Goal: Information Seeking & Learning: Understand process/instructions

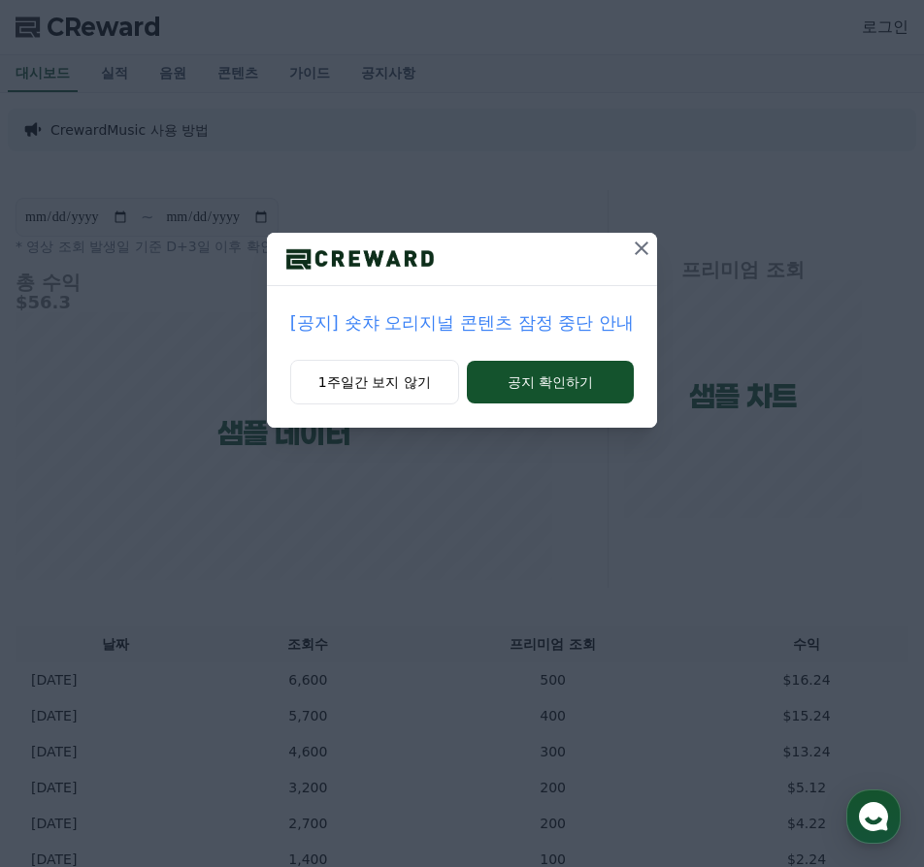
click at [547, 325] on p "[공지] 숏챠 오리지널 콘텐츠 잠정 중단 안내" at bounding box center [461, 322] width 343 height 27
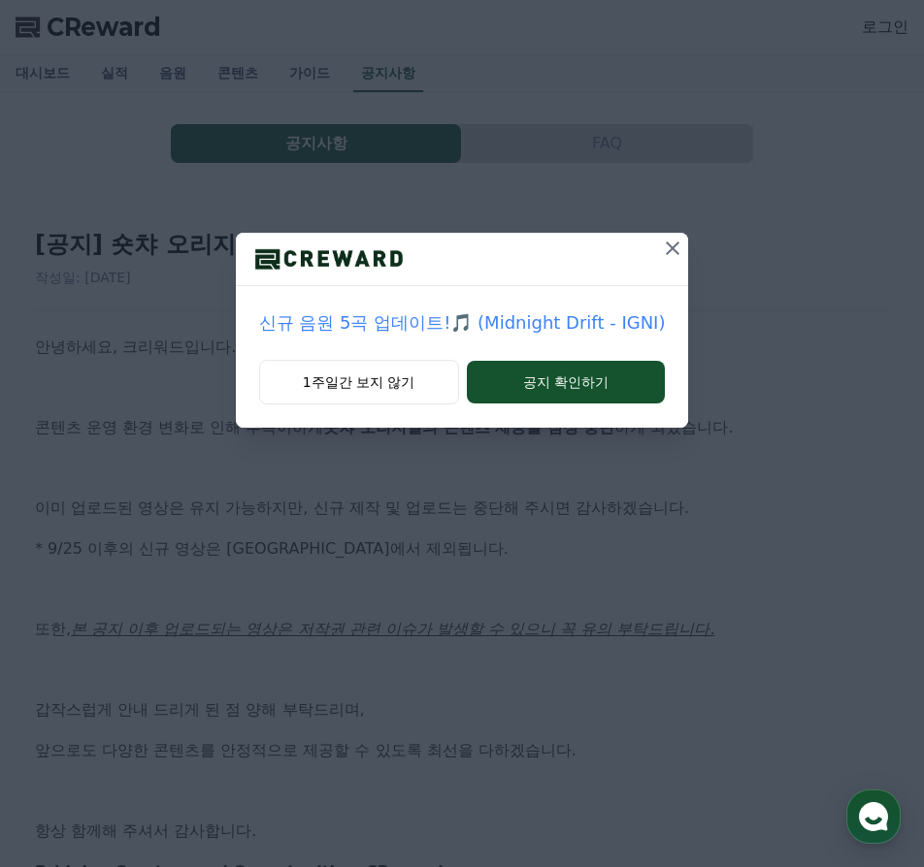
click at [661, 255] on icon at bounding box center [672, 248] width 23 height 23
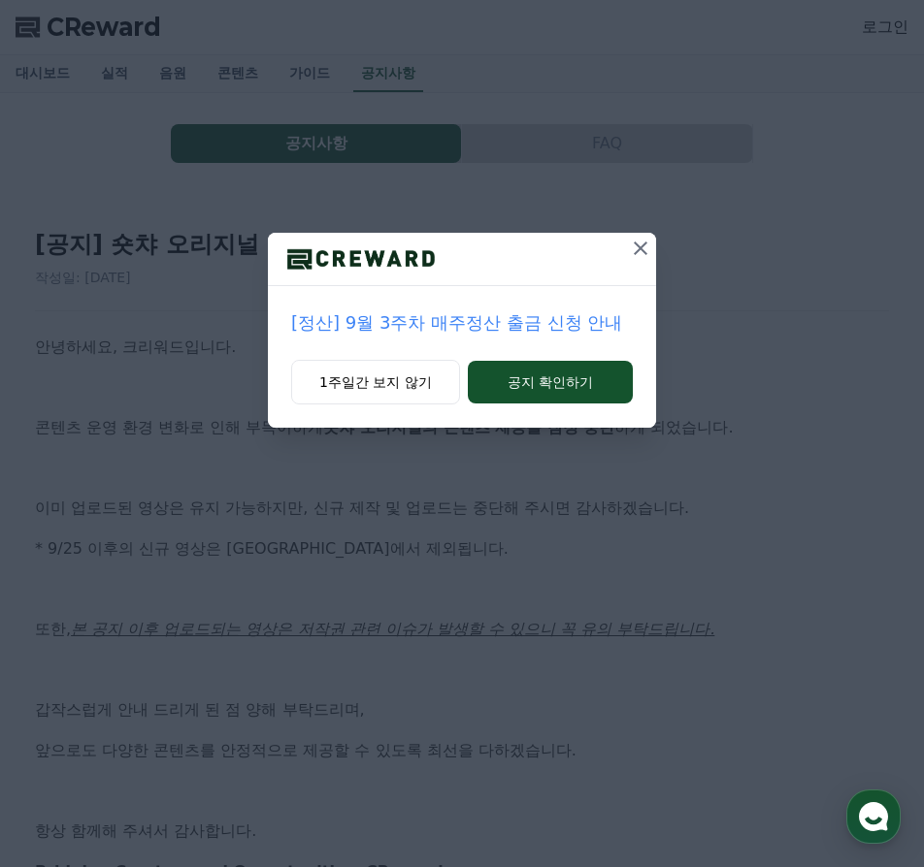
click at [642, 247] on icon at bounding box center [640, 248] width 23 height 23
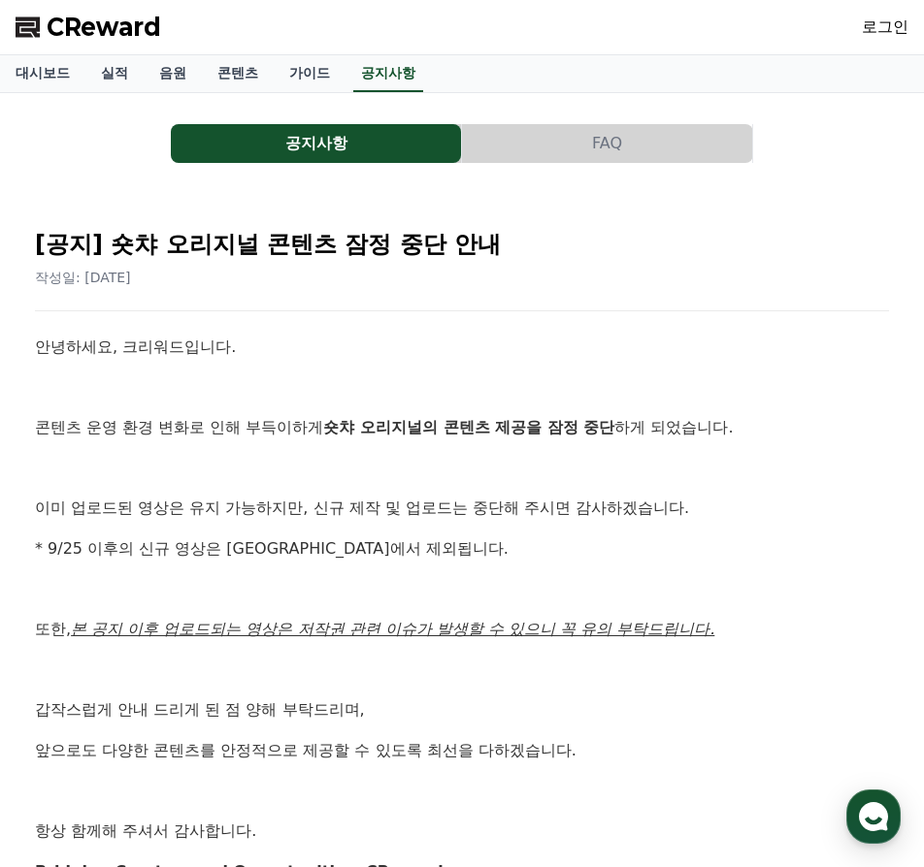
click at [586, 147] on button "FAQ" at bounding box center [607, 143] width 290 height 39
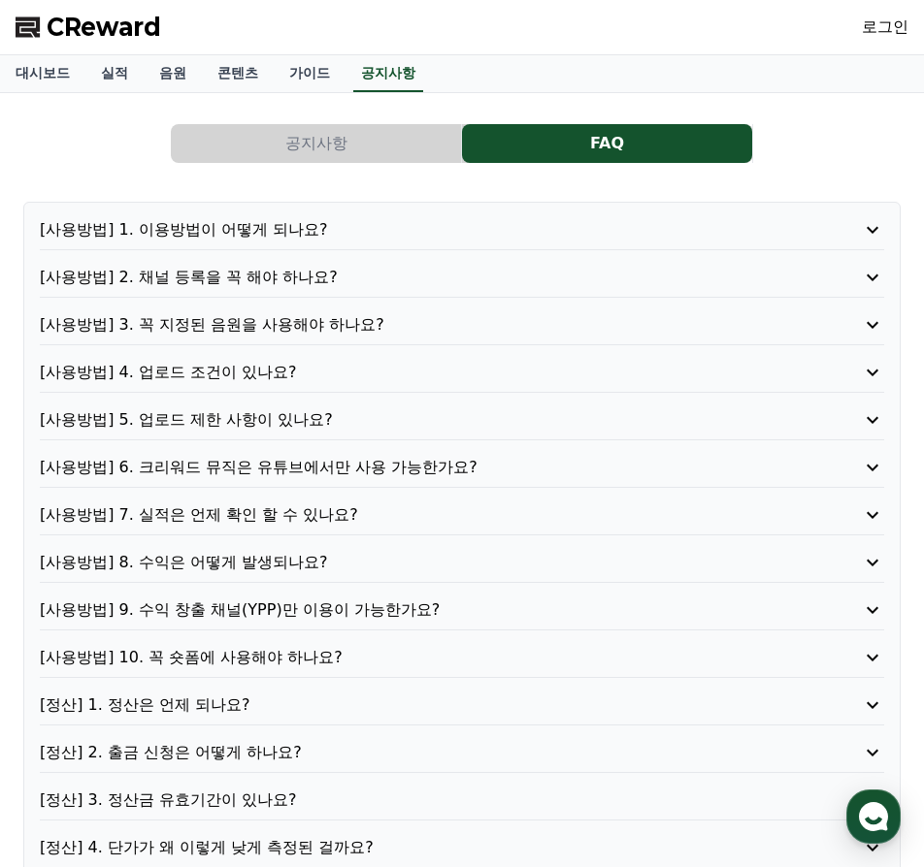
click at [397, 136] on button "공지사항" at bounding box center [316, 143] width 290 height 39
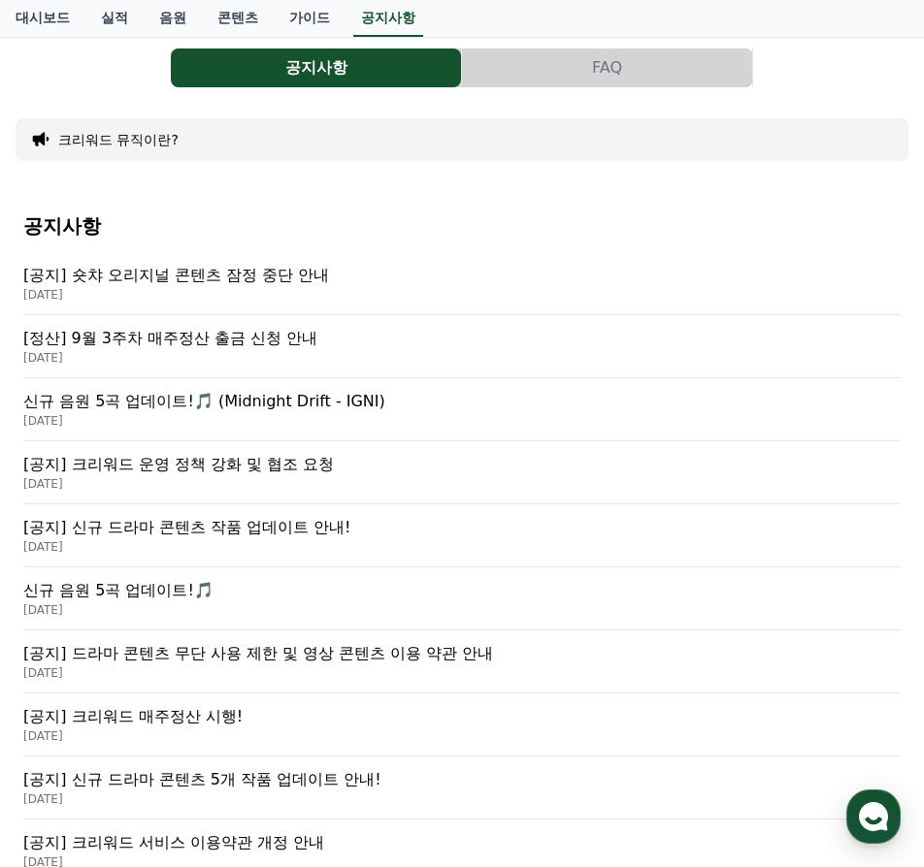
scroll to position [94, 0]
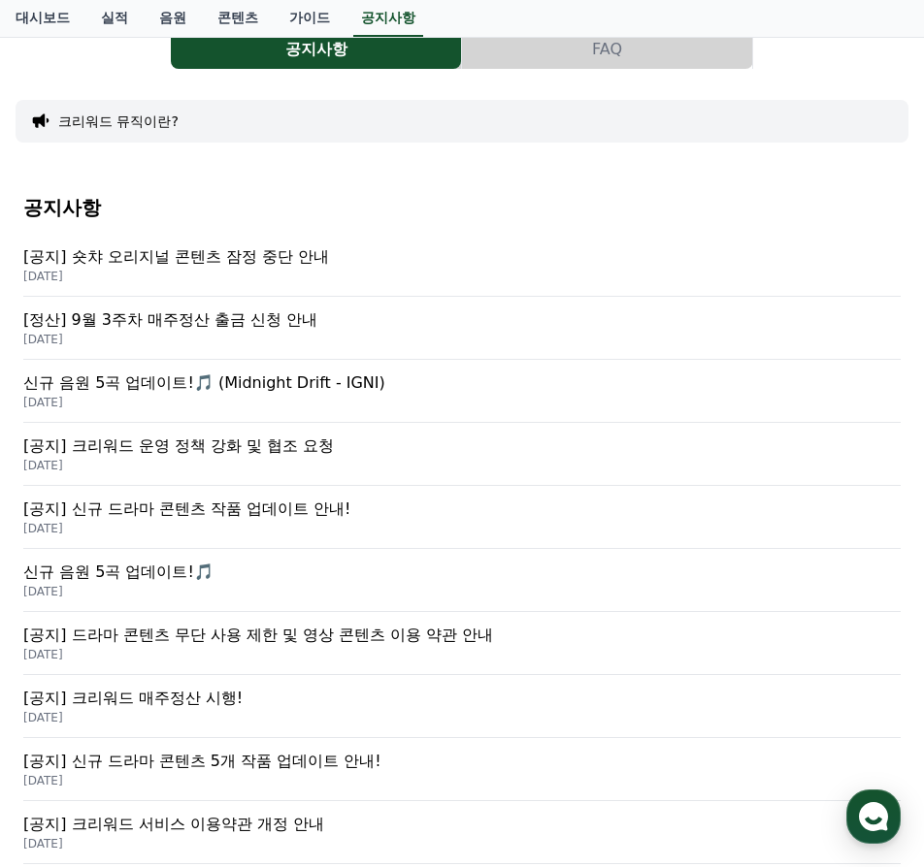
click at [250, 450] on p "[공지] 크리워드 운영 정책 강화 및 협조 요청" at bounding box center [461, 446] width 877 height 23
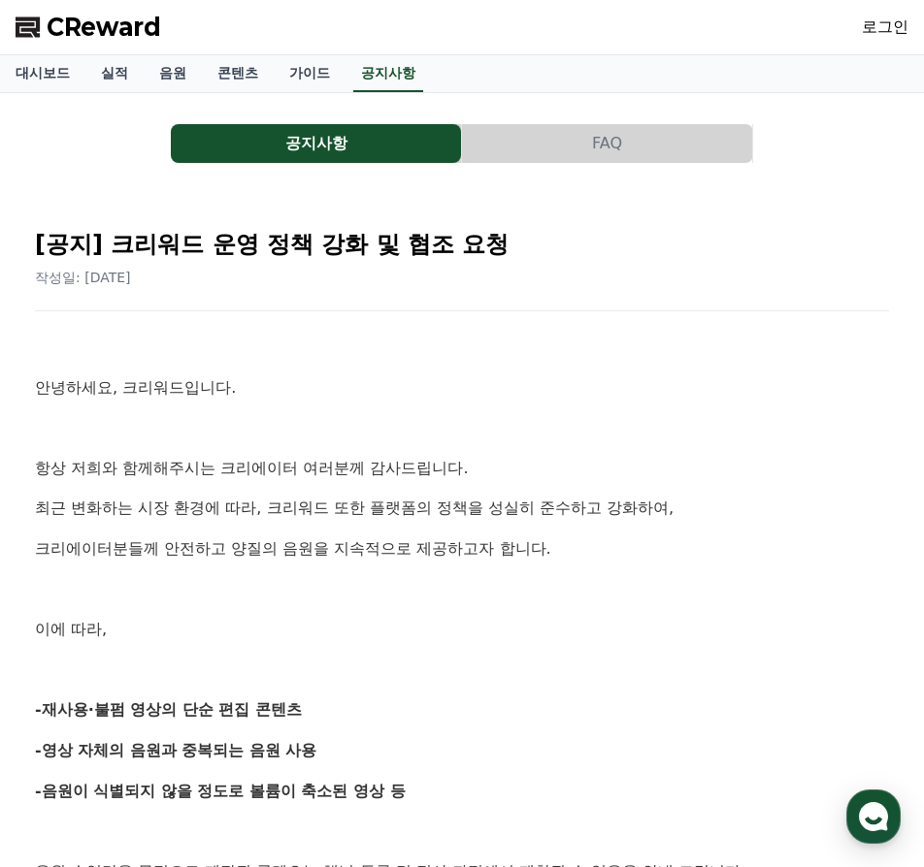
click at [276, 146] on button "공지사항" at bounding box center [316, 143] width 290 height 39
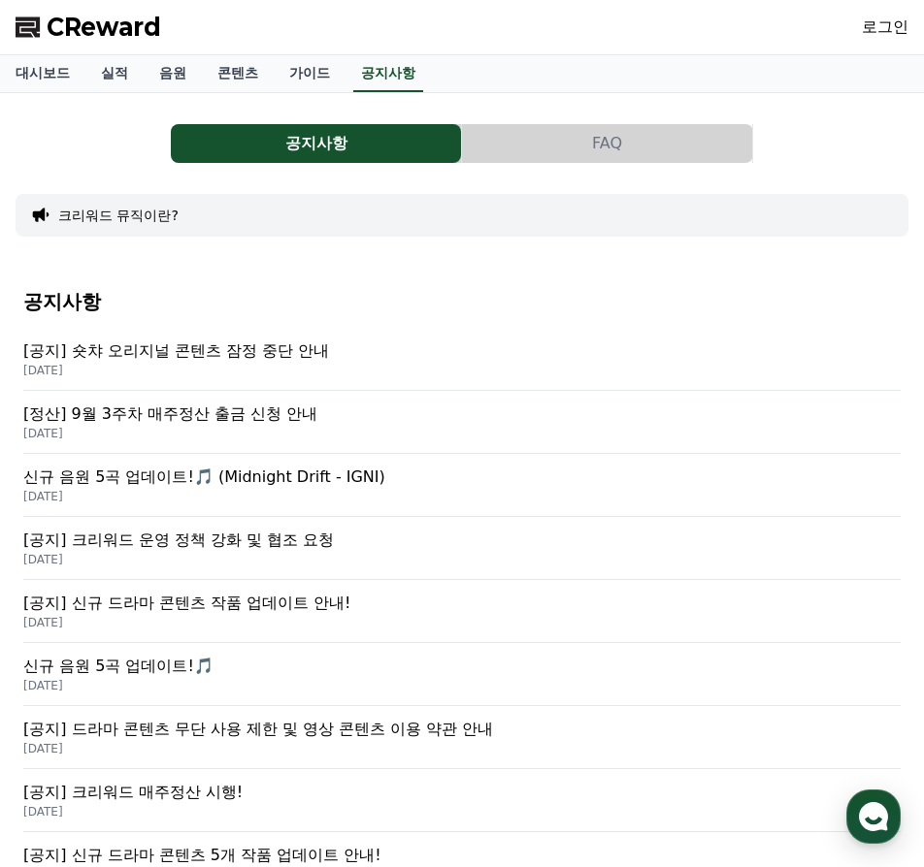
scroll to position [21, 0]
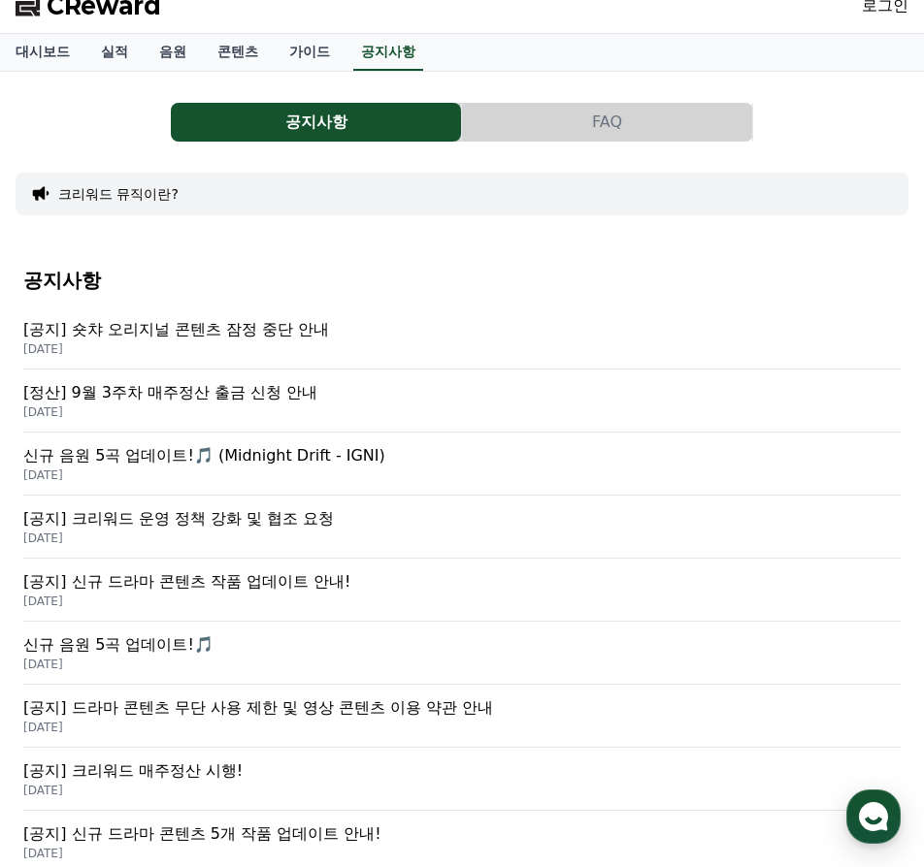
click at [289, 464] on p "신규 음원 5곡 업데이트!🎵 (Midnight Drift - IGNI)" at bounding box center [461, 455] width 877 height 23
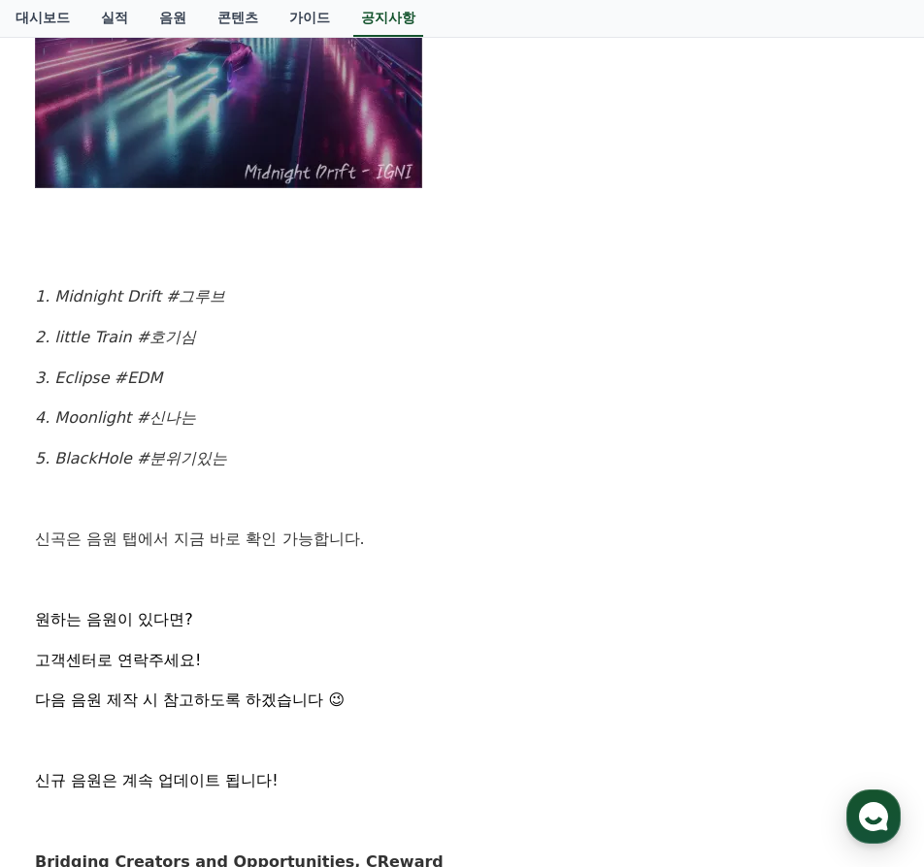
scroll to position [893, 0]
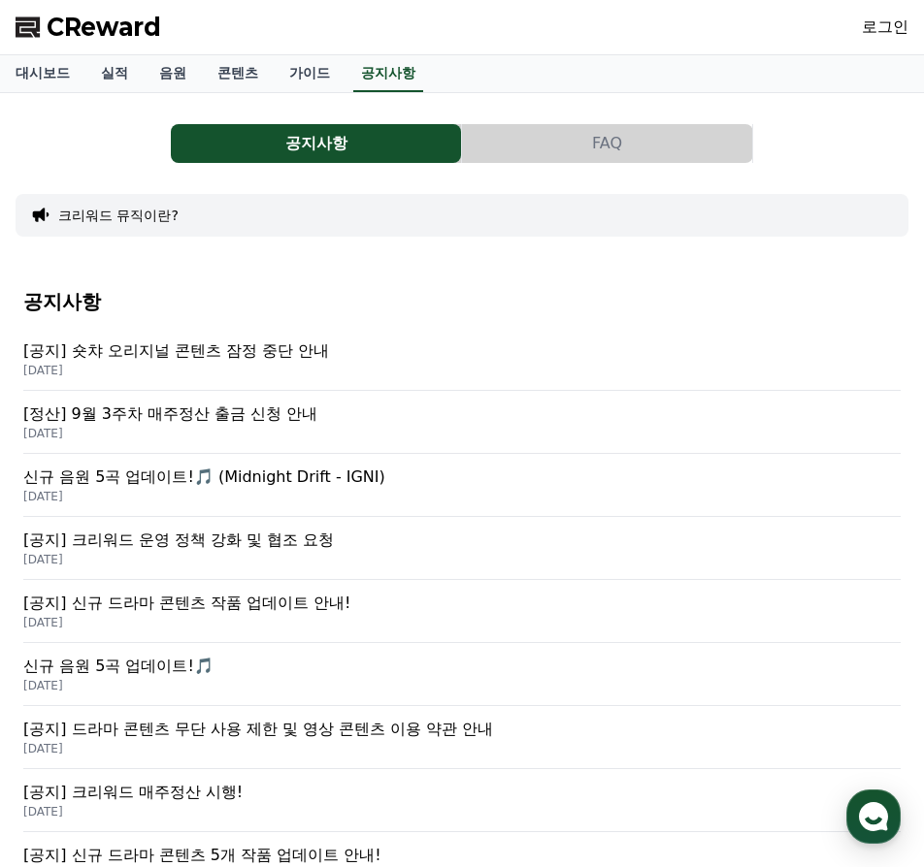
click at [537, 156] on button "FAQ" at bounding box center [607, 143] width 290 height 39
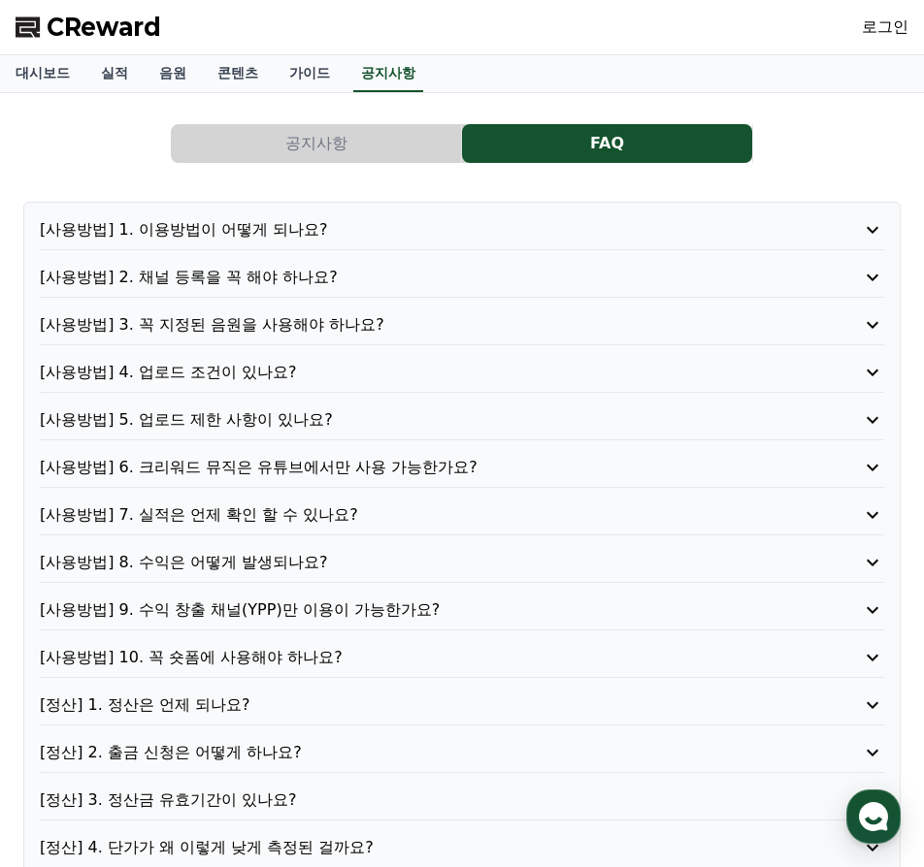
click at [381, 325] on p "[사용방법] 3. 꼭 지정된 음원을 사용해야 하나요?" at bounding box center [428, 324] width 776 height 23
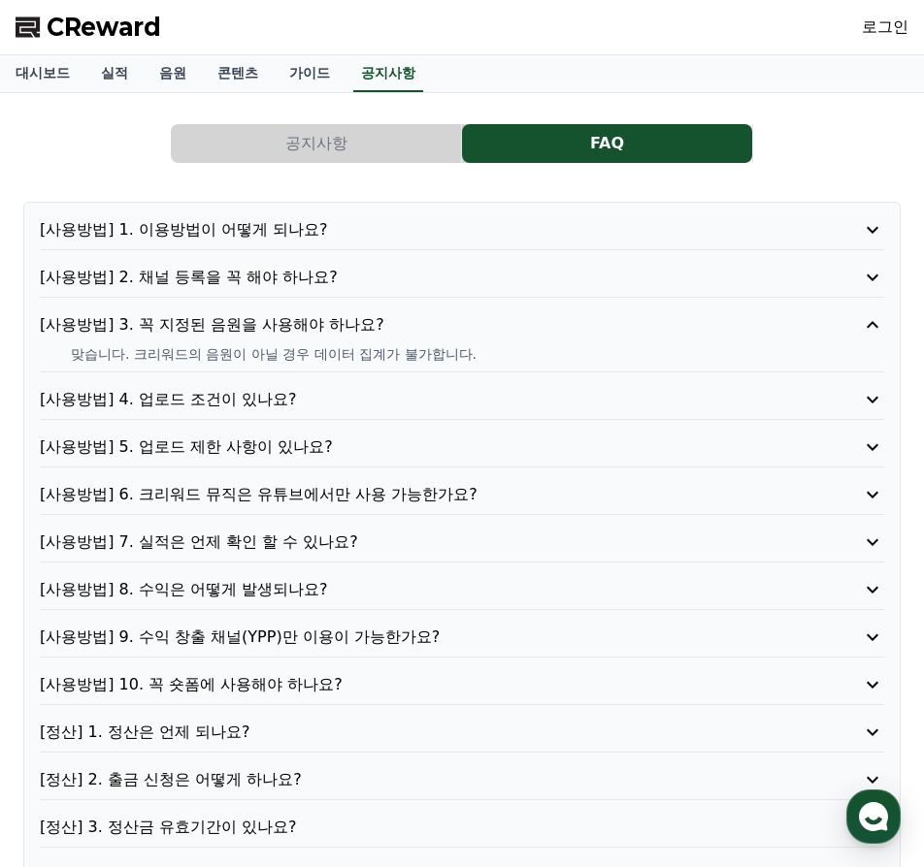
click at [379, 281] on p "[사용방법] 2. 채널 등록을 꼭 해야 하나요?" at bounding box center [428, 277] width 776 height 23
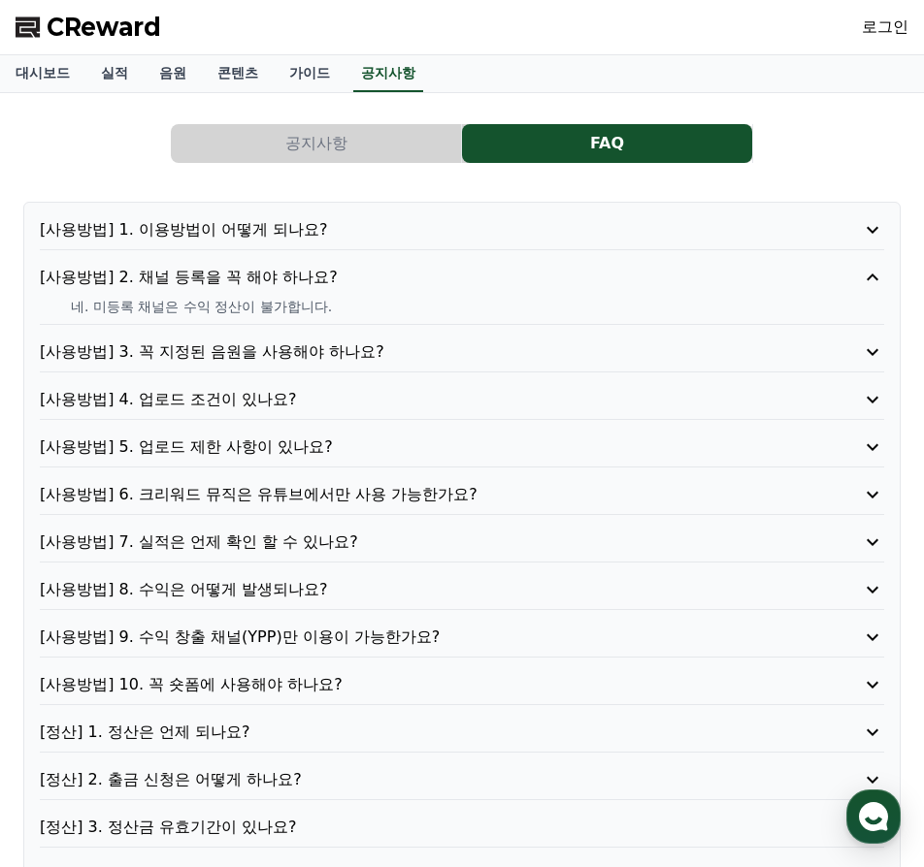
click at [391, 243] on div "[사용방법] 1. 이용방법이 어떻게 되나요?" at bounding box center [462, 234] width 844 height 32
click at [393, 229] on p "[사용방법] 1. 이용방법이 어떻게 되나요?" at bounding box center [428, 229] width 776 height 23
